Goal: Find specific page/section

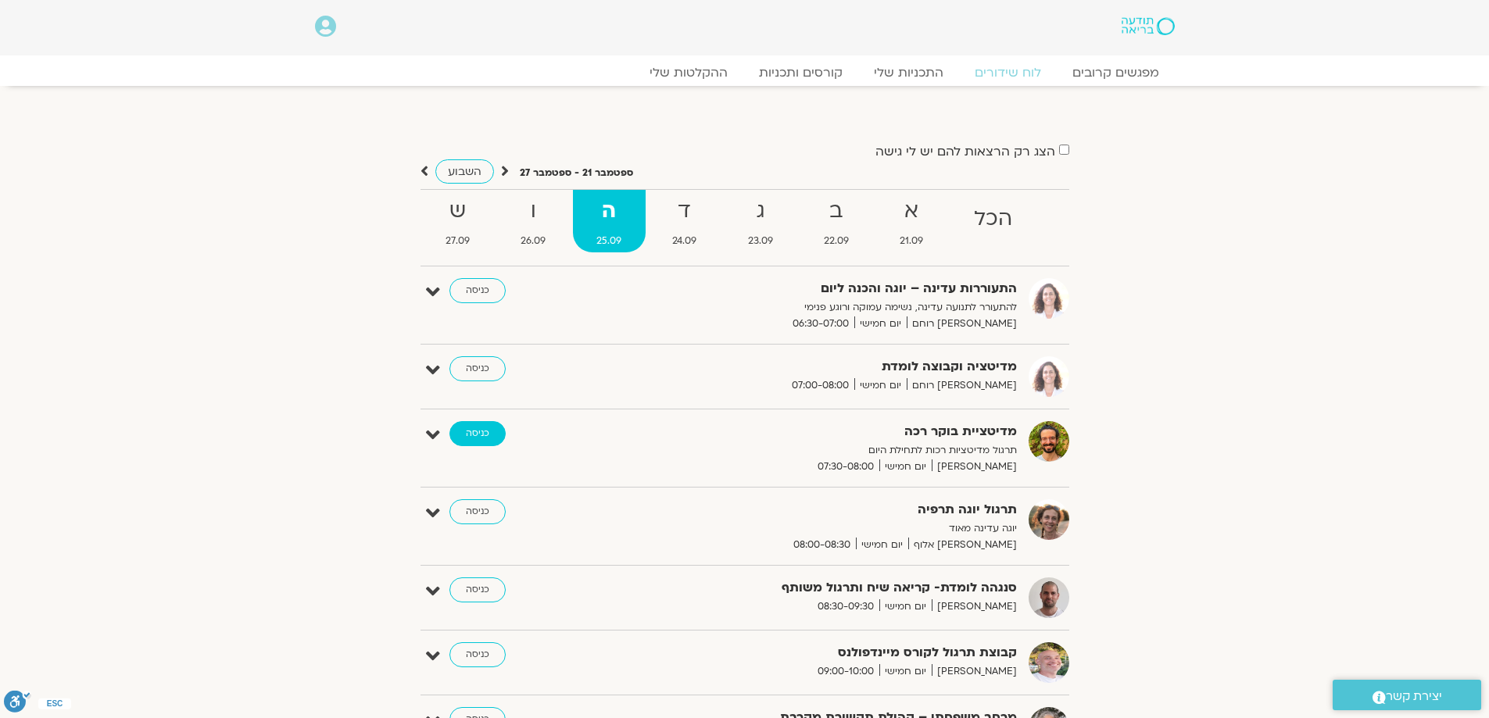
click at [474, 430] on link "כניסה" at bounding box center [477, 433] width 56 height 25
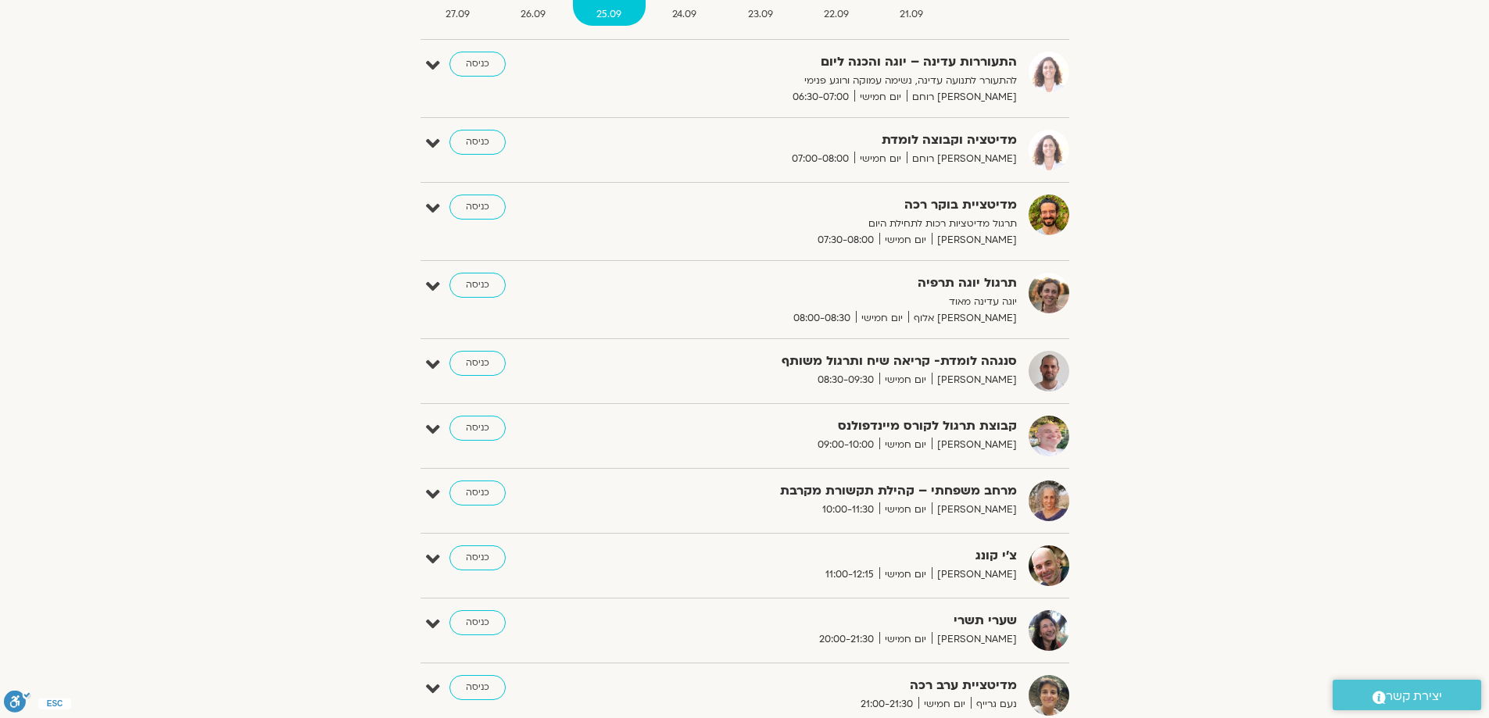
scroll to position [234, 0]
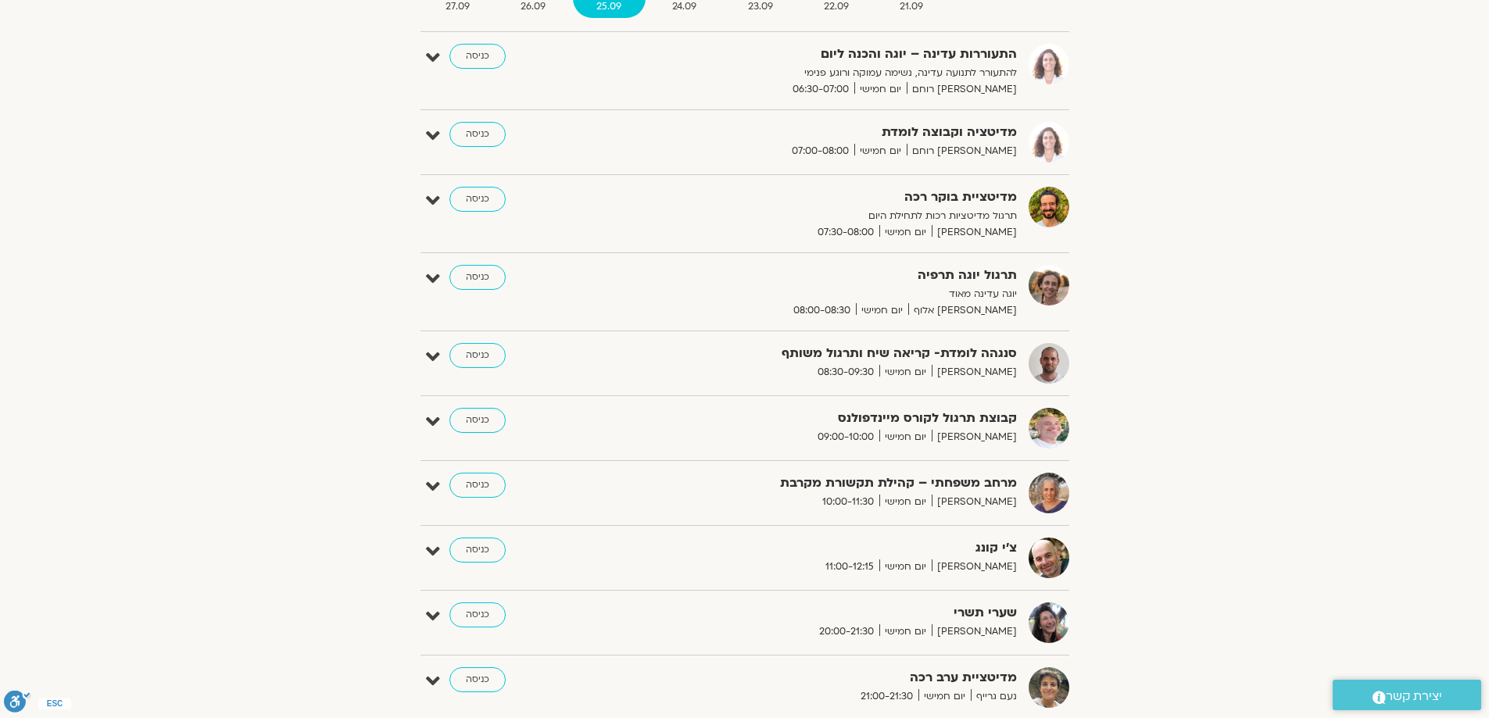
drag, startPoint x: 636, startPoint y: 446, endPoint x: 1274, endPoint y: 269, distance: 662.1
click at [1274, 269] on section "הצג רק הרצאות להם יש לי גישה ספטמבר 21 - ספטמבר 27 השבוע להציג אירועים שפתוחים …" at bounding box center [744, 336] width 1489 height 938
